Goal: Task Accomplishment & Management: Use online tool/utility

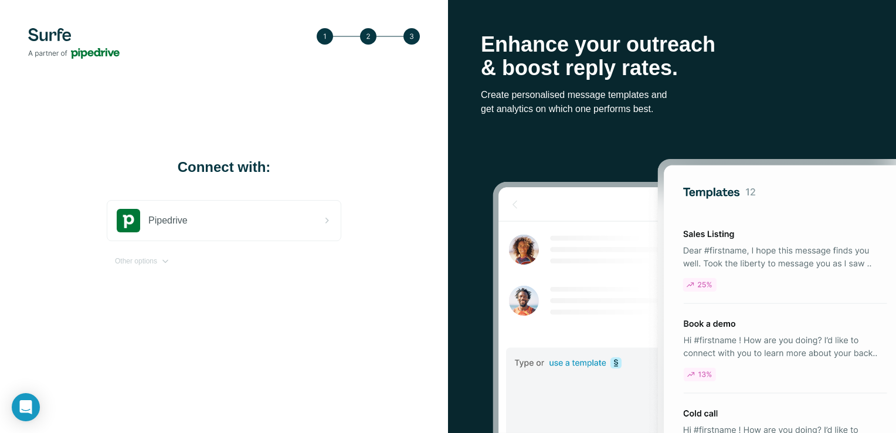
drag, startPoint x: 100, startPoint y: 67, endPoint x: 131, endPoint y: 151, distance: 89.5
click at [100, 67] on div "Connect with: Pipedrive Other options" at bounding box center [224, 216] width 448 height 433
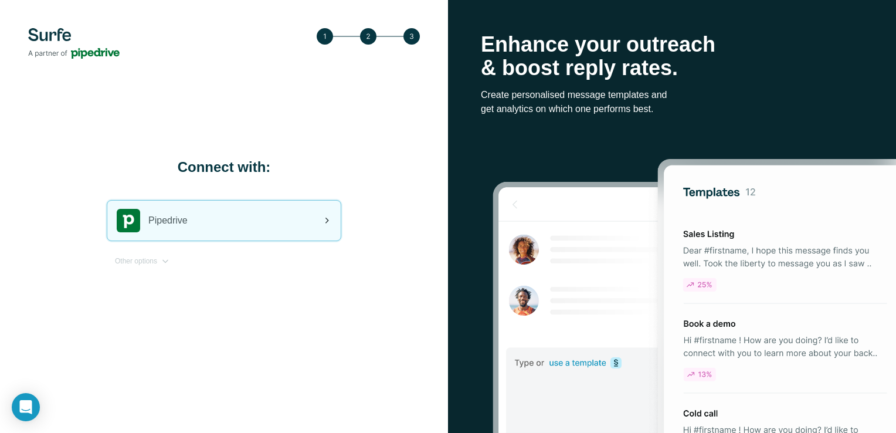
click at [184, 223] on span "Pipedrive" at bounding box center [167, 221] width 39 height 14
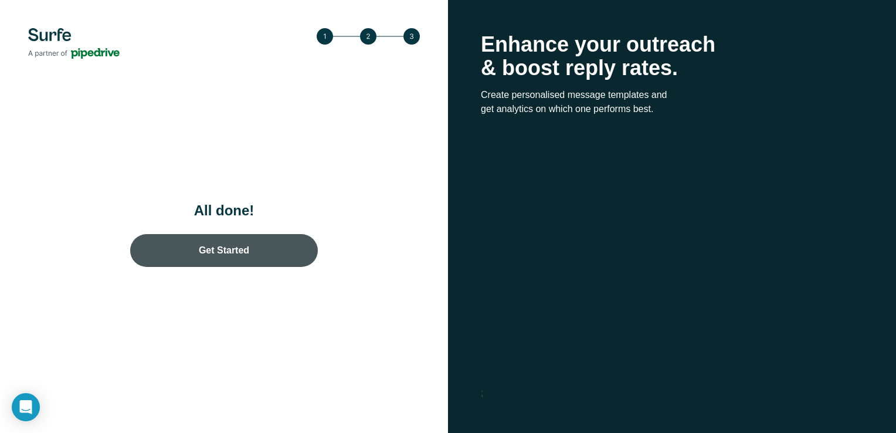
click at [269, 264] on link "Get Started" at bounding box center [224, 250] width 188 height 33
